Goal: Find specific page/section: Find specific page/section

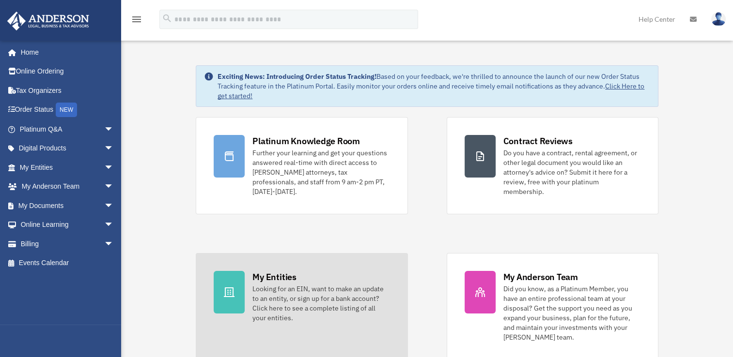
click at [277, 271] on div "My Entities" at bounding box center [274, 277] width 44 height 12
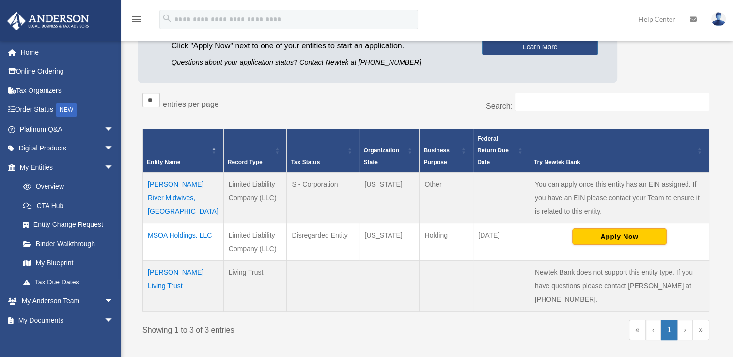
scroll to position [145, 0]
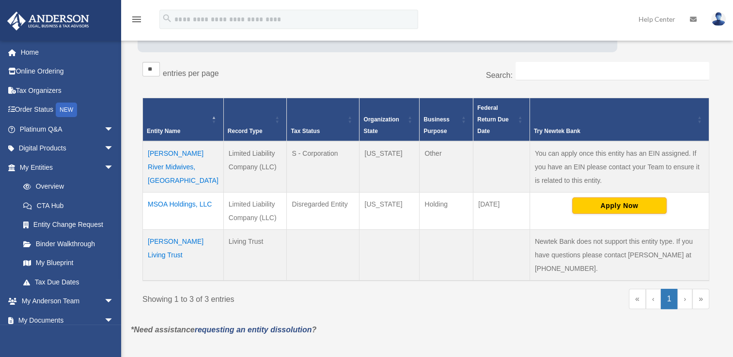
click at [161, 152] on td "[PERSON_NAME] River Midwives, [GEOGRAPHIC_DATA]" at bounding box center [183, 166] width 81 height 51
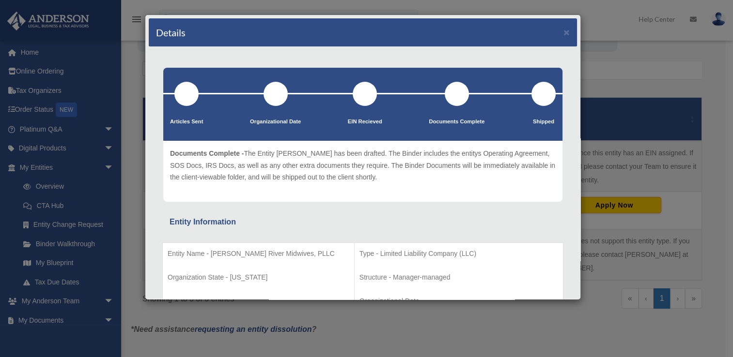
scroll to position [0, 0]
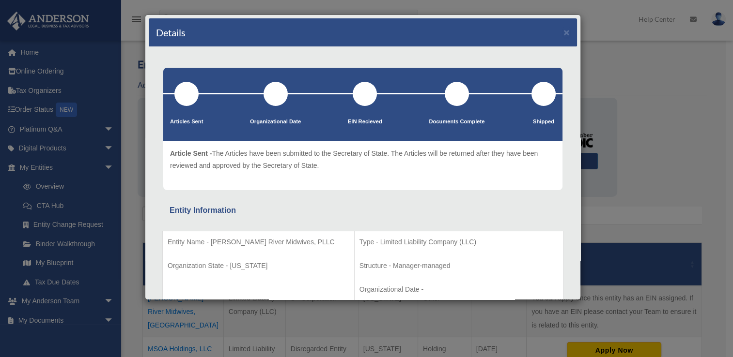
click at [190, 96] on div at bounding box center [186, 94] width 24 height 24
click at [274, 96] on div at bounding box center [275, 94] width 24 height 24
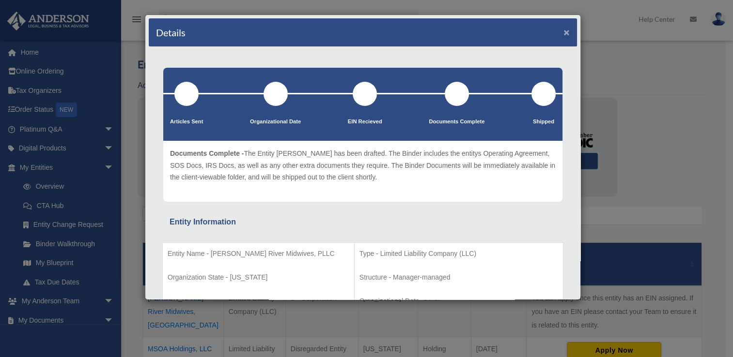
click at [563, 32] on button "×" at bounding box center [566, 32] width 6 height 10
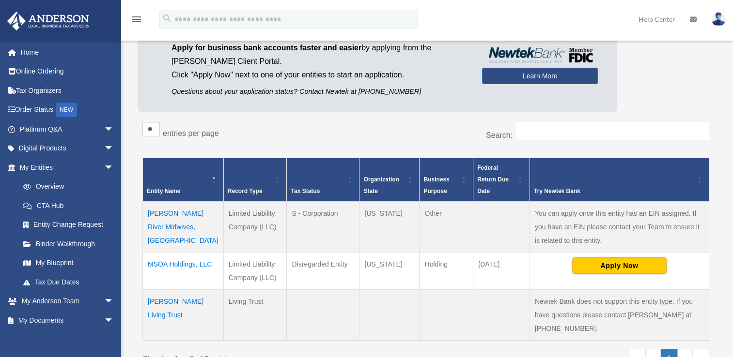
scroll to position [97, 0]
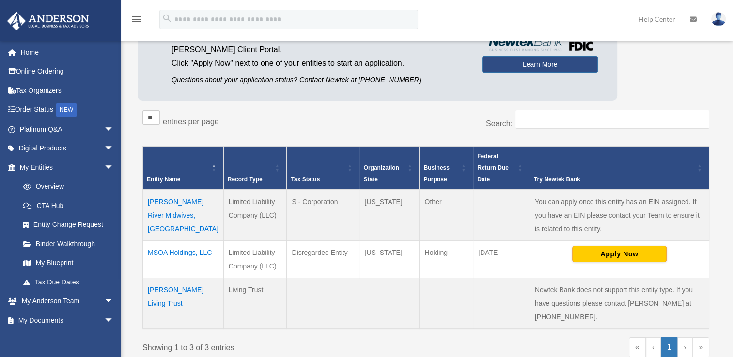
click at [165, 202] on td "[PERSON_NAME] River Midwives, [GEOGRAPHIC_DATA]" at bounding box center [183, 215] width 81 height 51
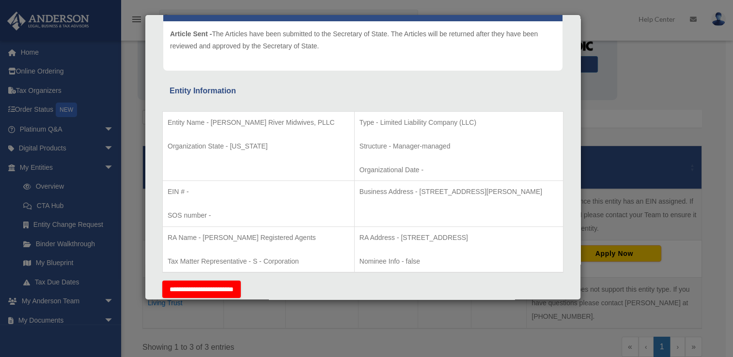
scroll to position [0, 0]
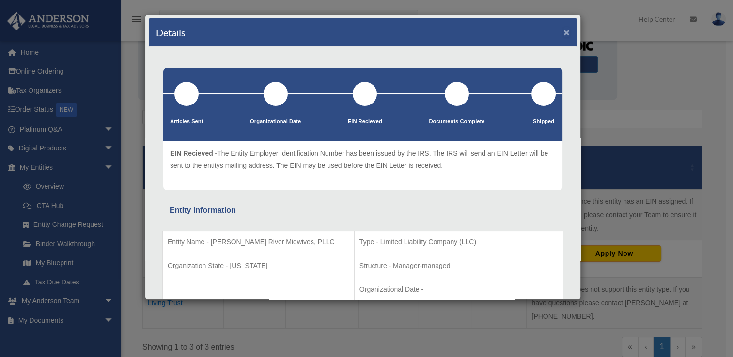
click at [563, 31] on button "×" at bounding box center [566, 32] width 6 height 10
